Goal: Entertainment & Leisure: Consume media (video, audio)

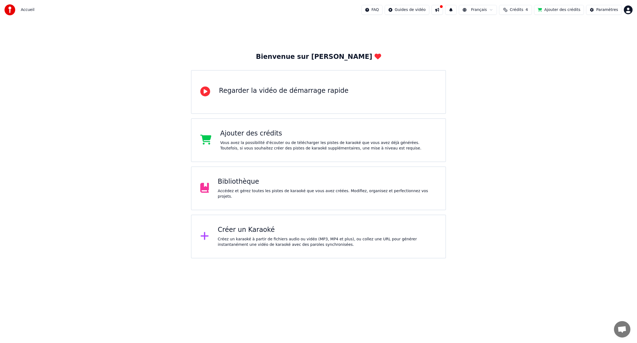
click at [256, 186] on div "Bibliothèque" at bounding box center [327, 181] width 219 height 9
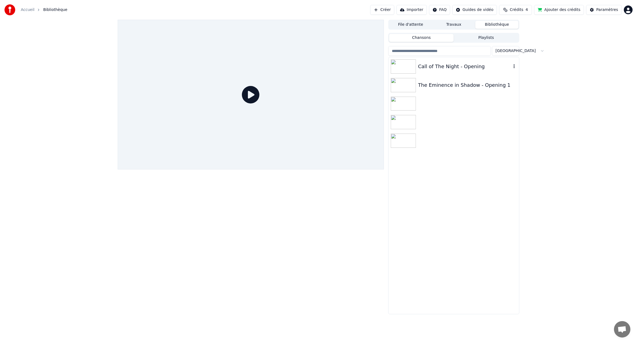
click at [441, 65] on div "Call of The Night - Opening" at bounding box center [464, 67] width 93 height 8
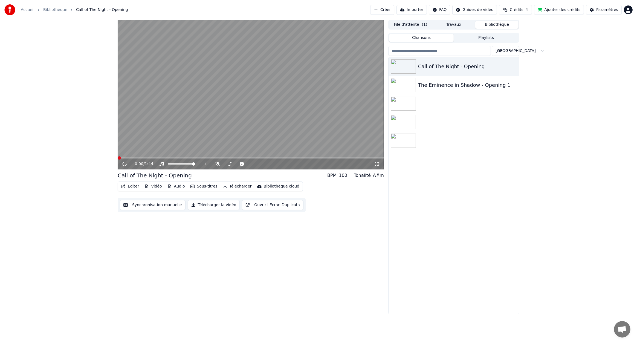
click at [187, 114] on video at bounding box center [251, 95] width 266 height 150
click at [187, 112] on video at bounding box center [251, 95] width 266 height 150
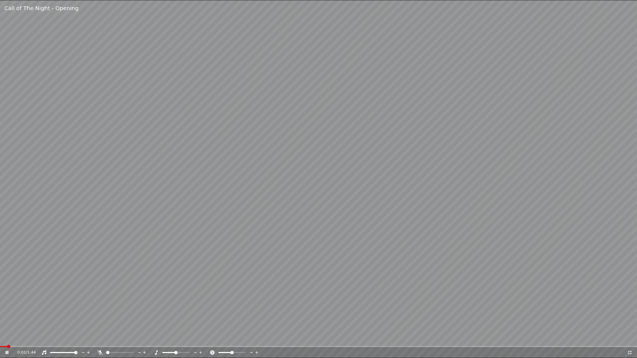
click at [288, 247] on video at bounding box center [318, 179] width 637 height 358
click at [288, 246] on video at bounding box center [318, 179] width 637 height 358
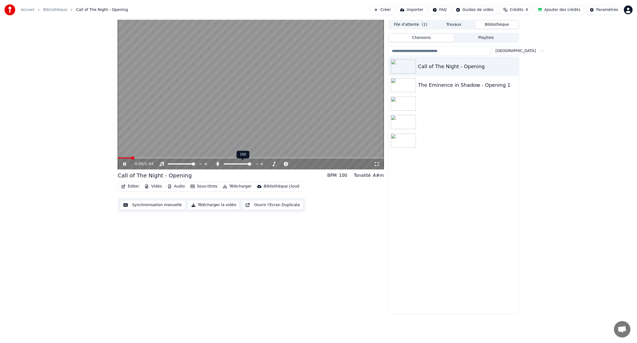
click at [251, 166] on span at bounding box center [249, 163] width 3 height 3
click at [121, 164] on div "0:08 / 1:44" at bounding box center [251, 163] width 262 height 5
click at [125, 163] on icon at bounding box center [128, 164] width 13 height 4
click at [462, 88] on div "The Eminence in Shadow - Opening 1" at bounding box center [464, 85] width 93 height 8
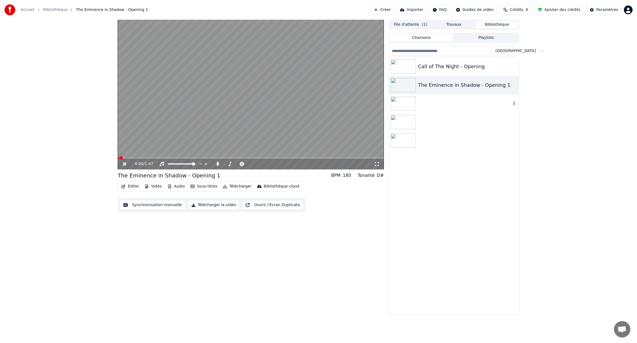
click at [462, 102] on div at bounding box center [454, 103] width 131 height 19
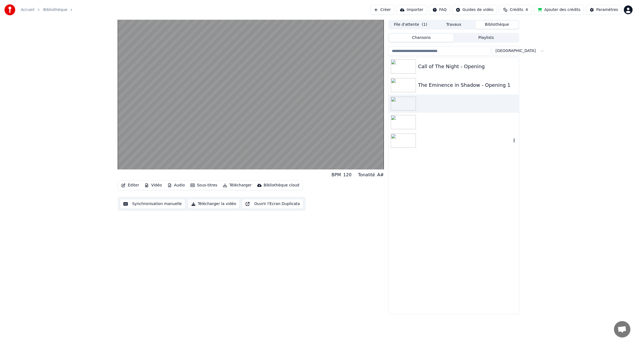
click at [431, 147] on div at bounding box center [454, 140] width 131 height 19
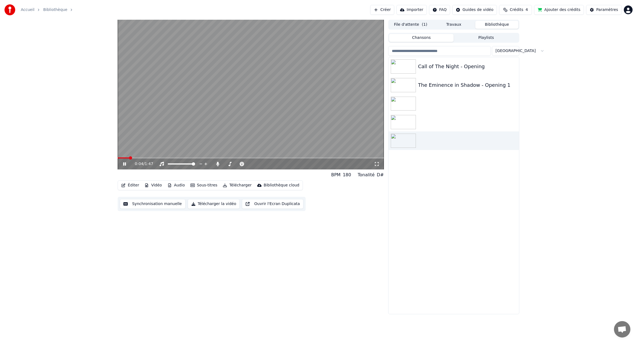
click at [375, 164] on icon at bounding box center [376, 164] width 5 height 4
